Goal: Information Seeking & Learning: Understand process/instructions

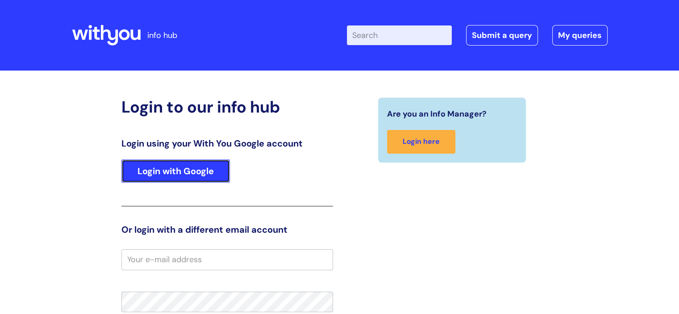
click at [179, 171] on link "Login with Google" at bounding box center [175, 170] width 108 height 23
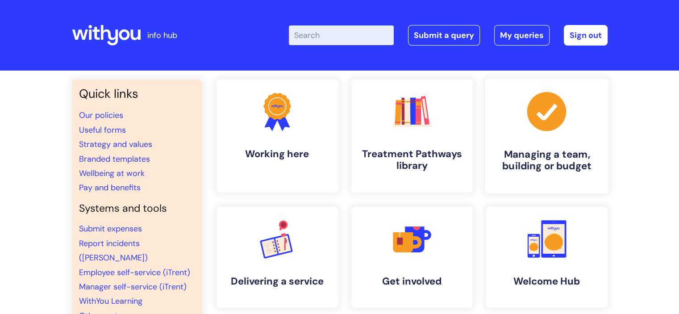
click at [558, 147] on link ".cls-1{fill:#a53144;stroke-width:0px;} Managing a team, building or budget" at bounding box center [546, 136] width 123 height 115
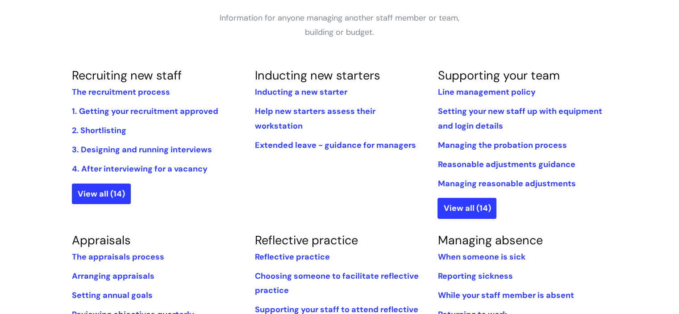
scroll to position [168, 0]
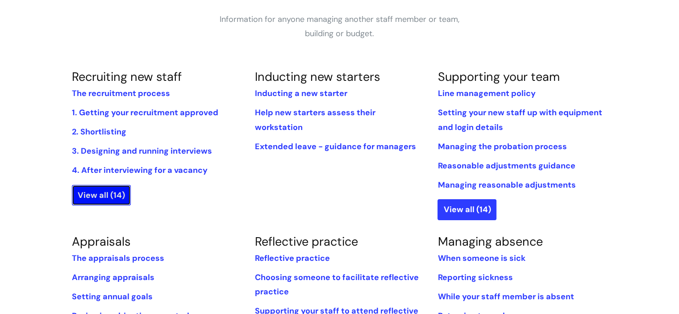
click at [105, 188] on link "View all (14)" at bounding box center [101, 195] width 59 height 21
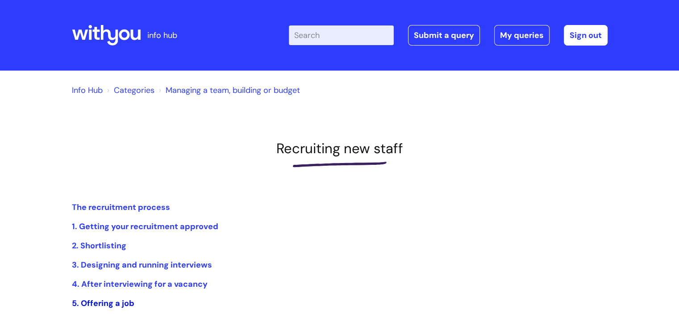
click at [112, 300] on link "5. Offering a job" at bounding box center [103, 303] width 62 height 11
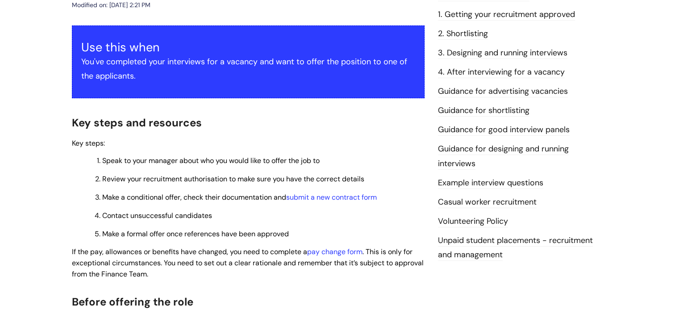
scroll to position [168, 0]
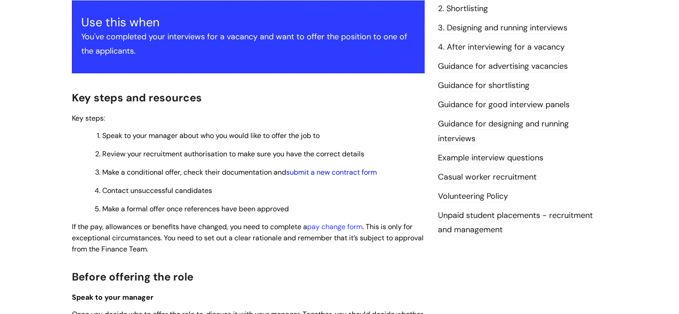
click at [344, 174] on link "submit a new contract form" at bounding box center [331, 171] width 91 height 9
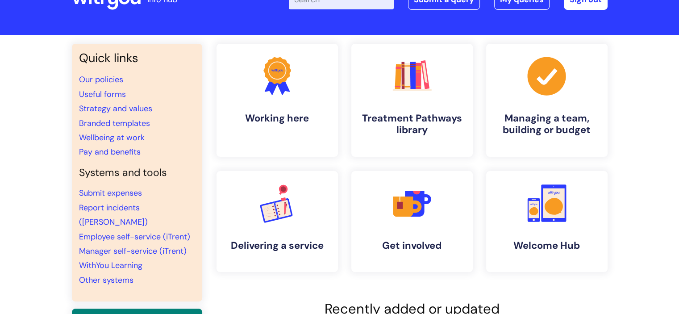
scroll to position [32, 0]
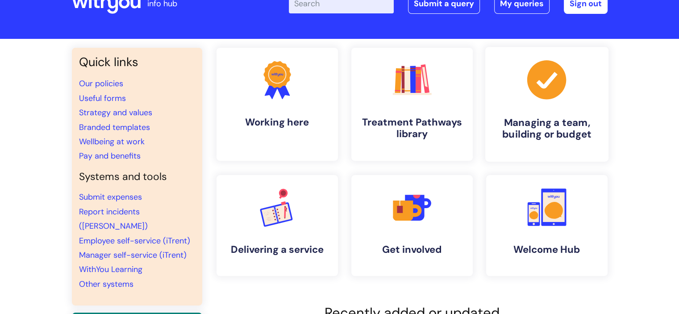
click at [553, 121] on h4 "Managing a team, building or budget" at bounding box center [546, 128] width 109 height 24
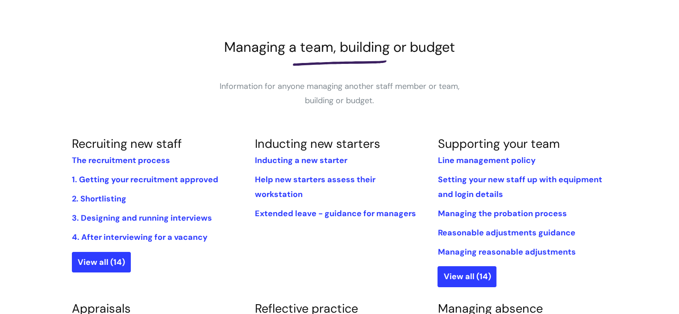
scroll to position [106, 0]
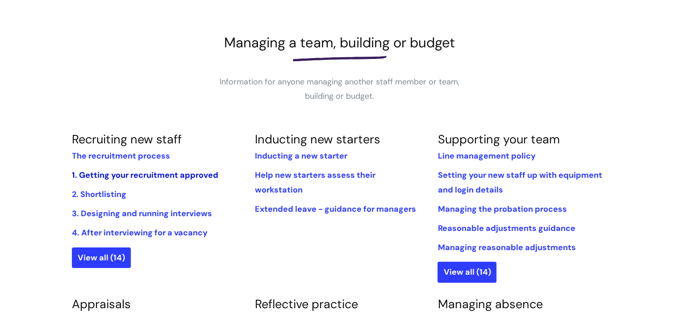
click at [114, 178] on link "1. Getting your recruitment approved" at bounding box center [145, 175] width 146 height 11
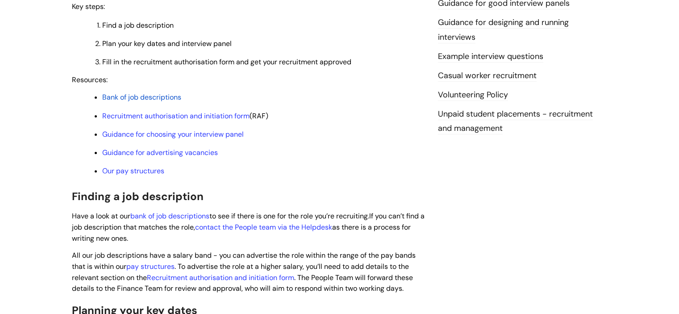
scroll to position [271, 0]
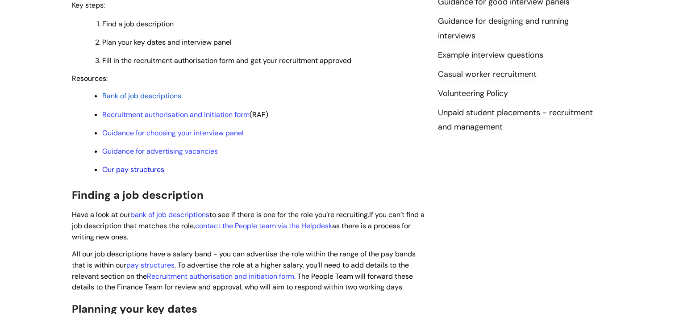
click at [128, 174] on link "Our pay structures" at bounding box center [133, 169] width 62 height 9
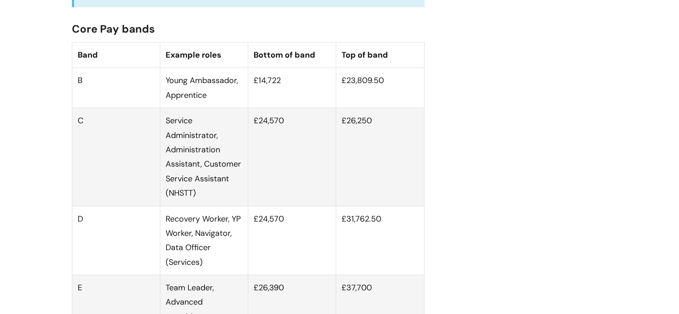
scroll to position [553, 0]
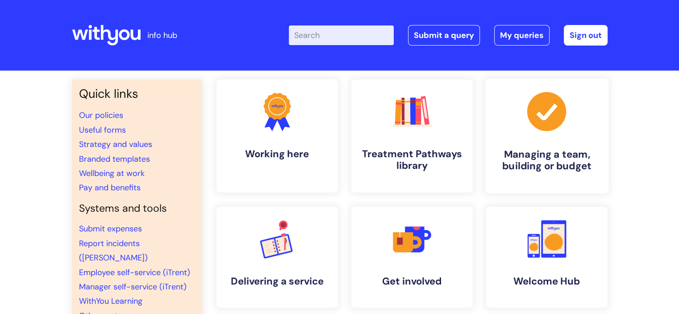
click at [523, 141] on link ".cls-1{fill:#a53144;stroke-width:0px;} Managing a team, building or budget" at bounding box center [546, 136] width 123 height 115
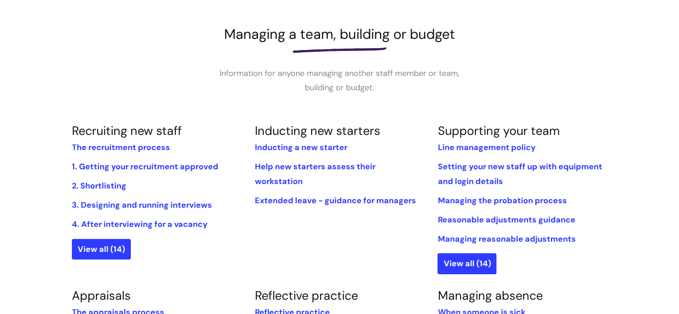
scroll to position [135, 0]
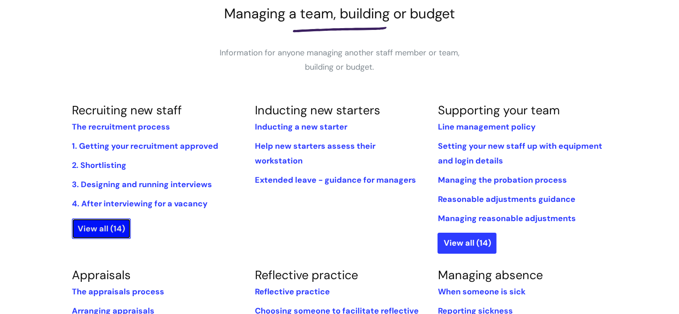
click at [103, 226] on link "View all (14)" at bounding box center [101, 228] width 59 height 21
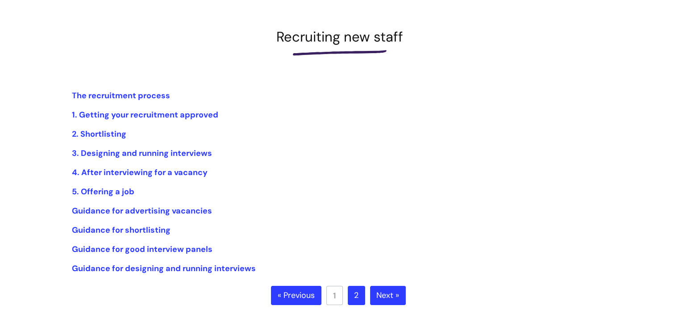
scroll to position [129, 0]
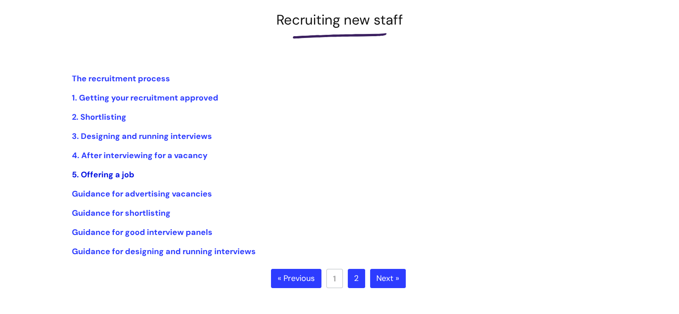
click at [109, 176] on link "5. Offering a job" at bounding box center [103, 174] width 62 height 11
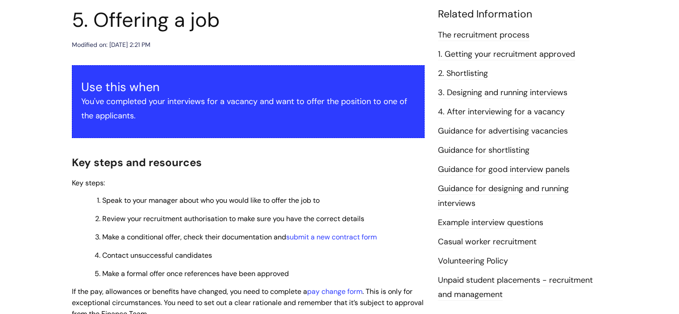
scroll to position [178, 0]
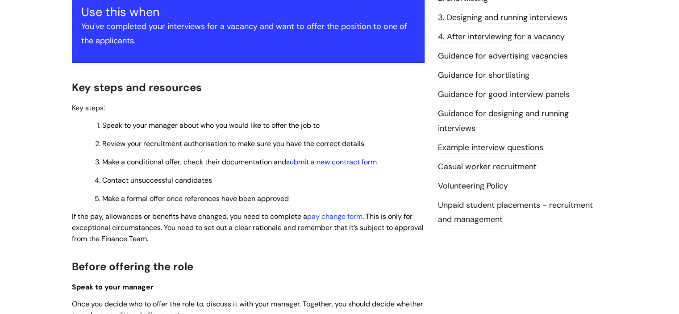
click at [319, 163] on link "submit a new contract form" at bounding box center [331, 161] width 91 height 9
